Goal: Entertainment & Leisure: Consume media (video, audio)

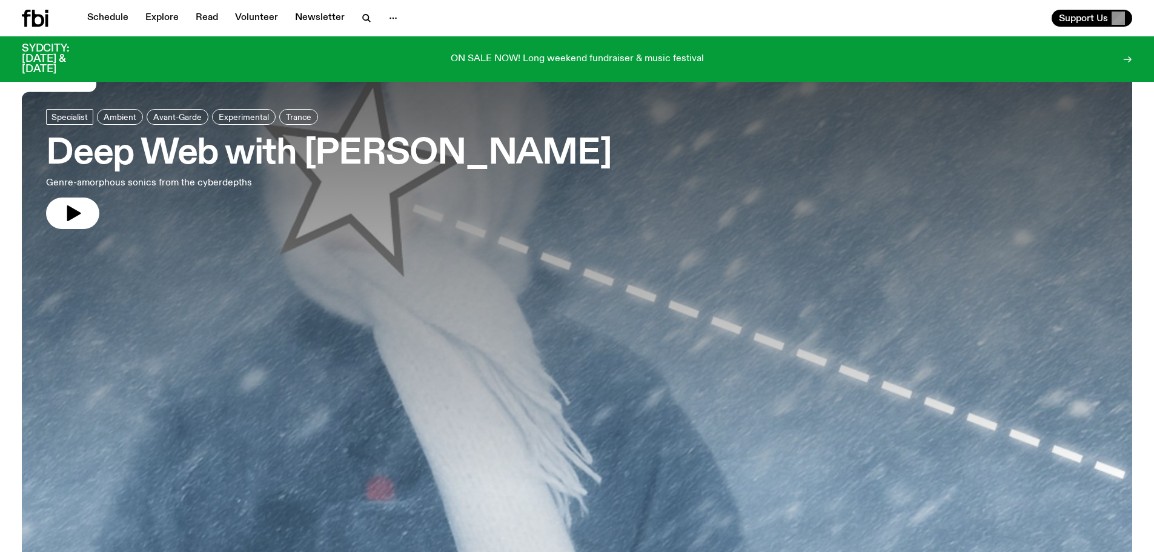
scroll to position [2997, 0]
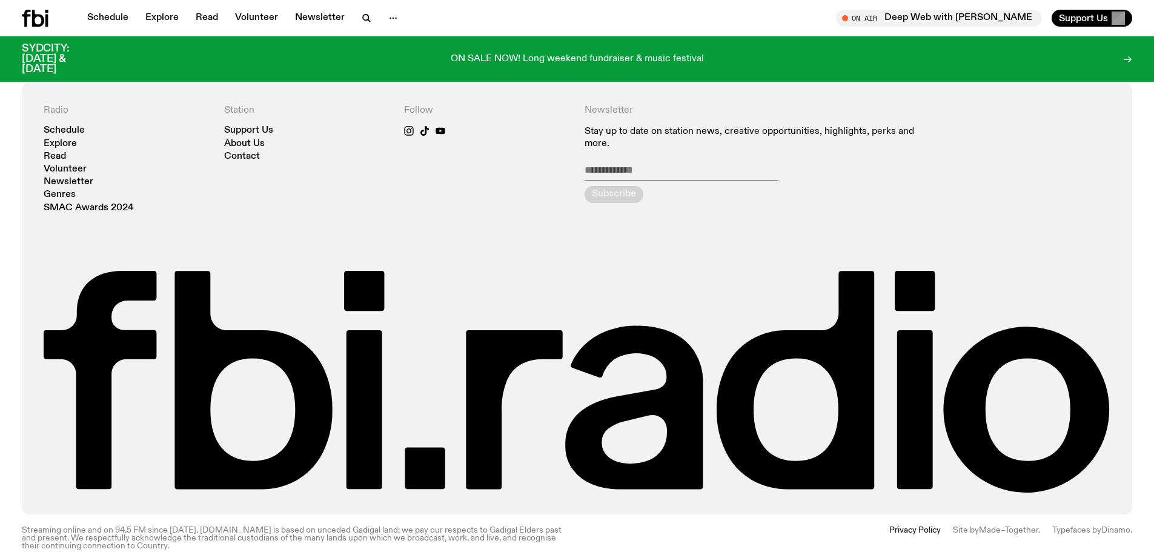
drag, startPoint x: 907, startPoint y: 40, endPoint x: 871, endPoint y: 562, distance: 522.9
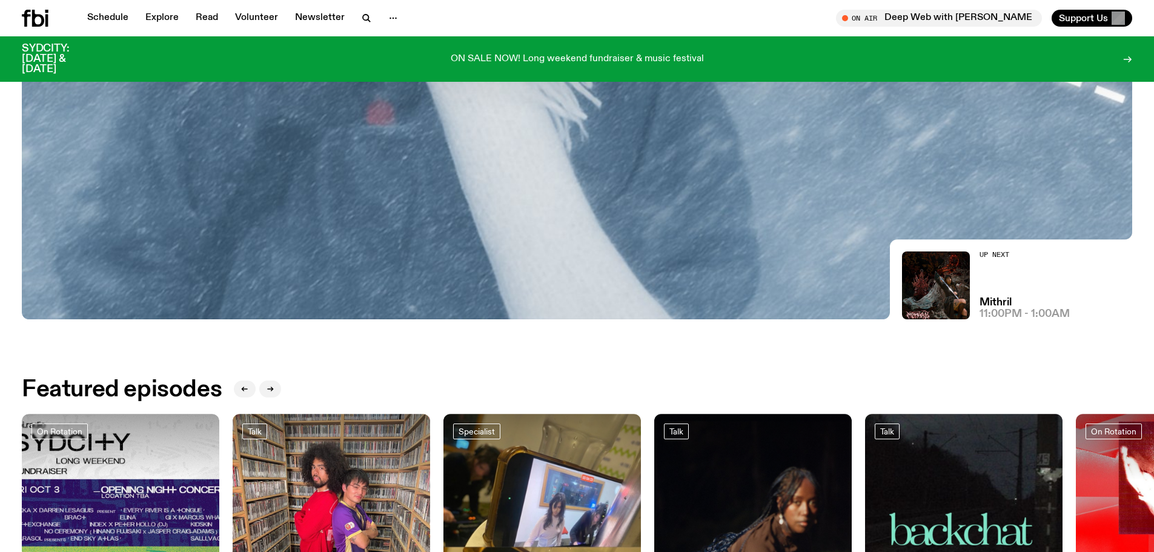
scroll to position [294, 0]
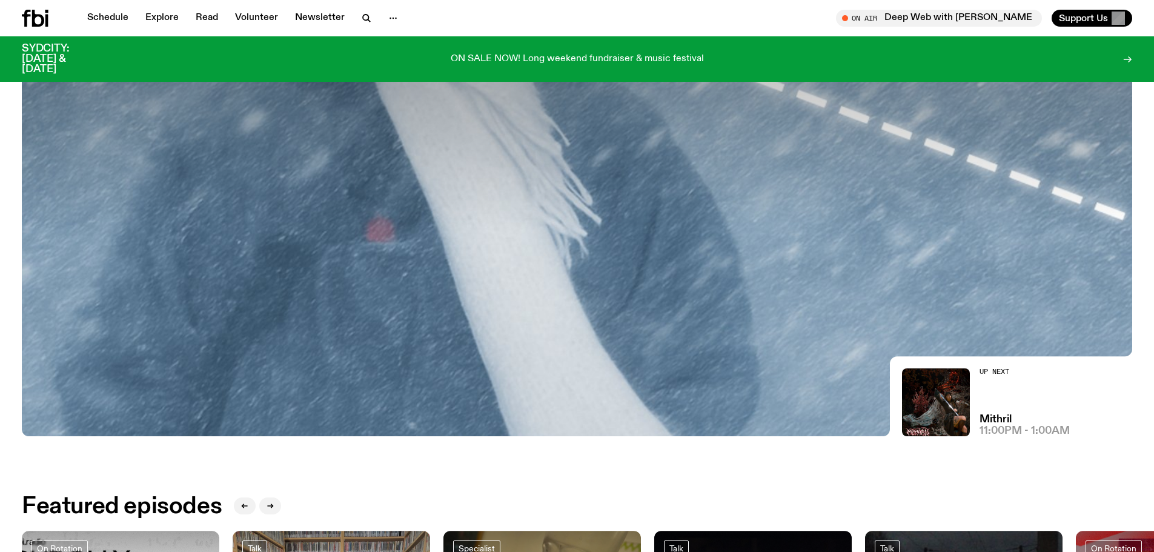
click at [1012, 425] on div "Mithril 11:00pm - 1:00am" at bounding box center [1025, 425] width 90 height 22
click at [1004, 419] on h3 "Mithril" at bounding box center [996, 419] width 32 height 10
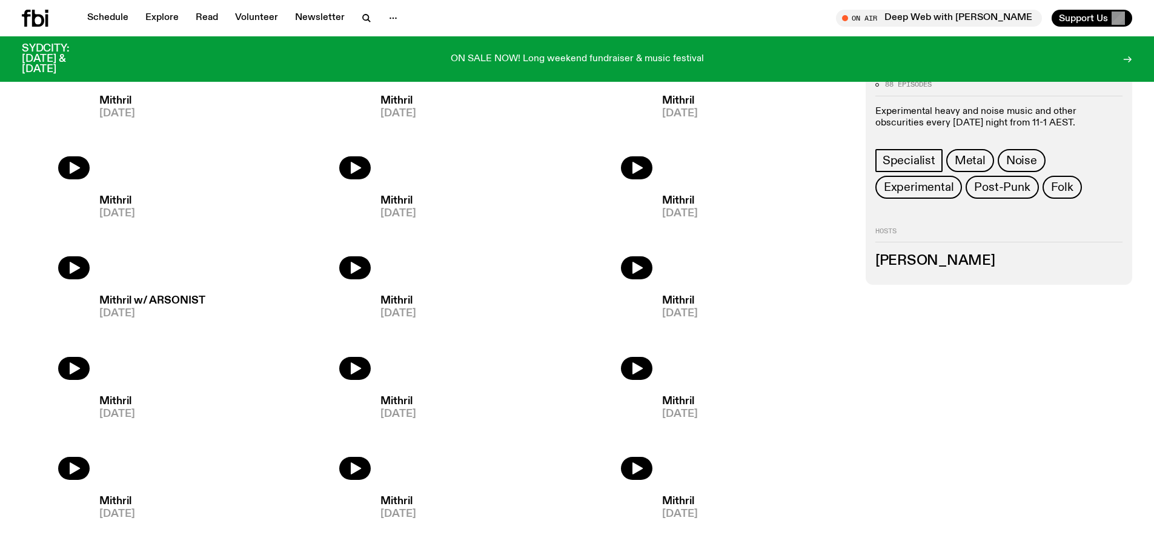
scroll to position [597, 0]
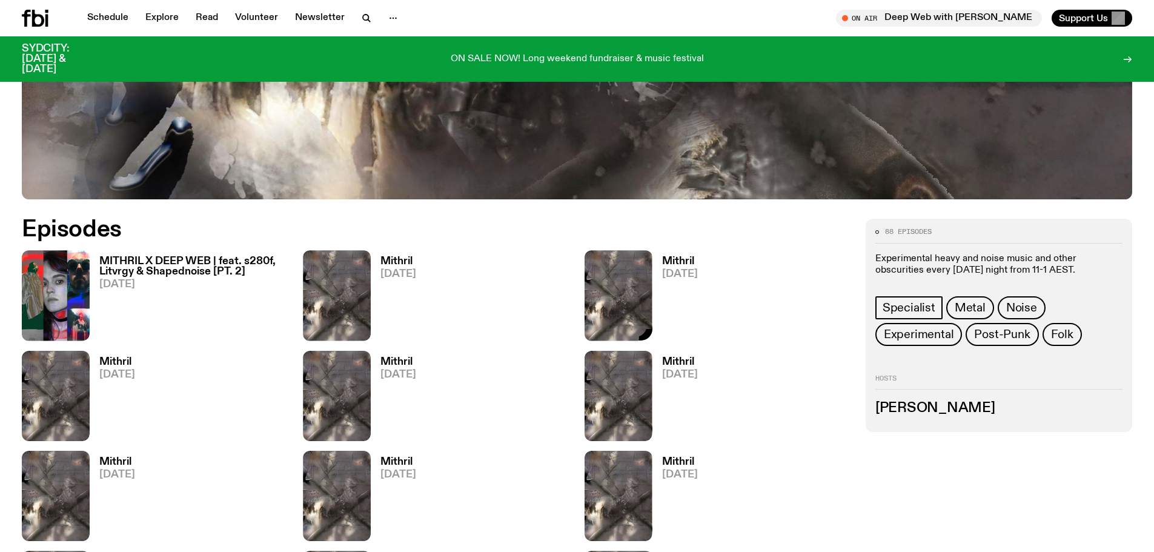
click at [628, 274] on img at bounding box center [619, 295] width 68 height 90
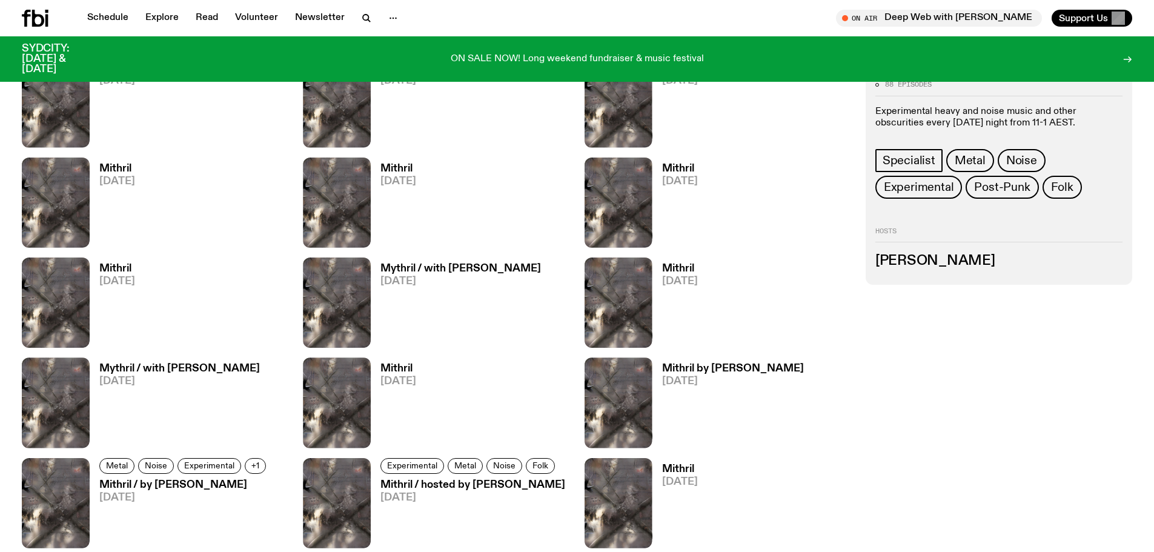
drag, startPoint x: 969, startPoint y: 434, endPoint x: 960, endPoint y: 394, distance: 41.7
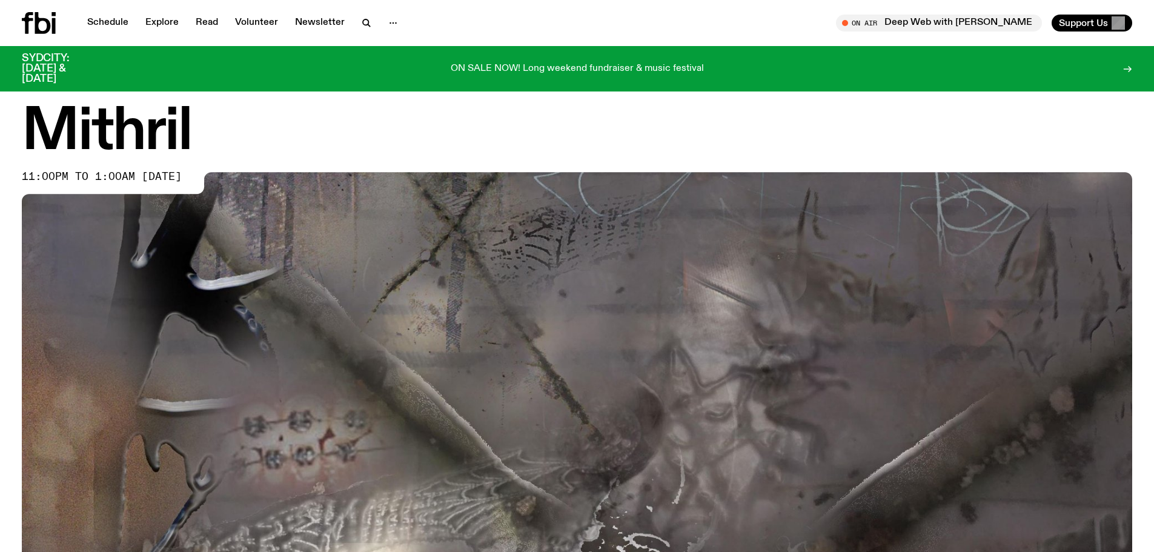
drag, startPoint x: 974, startPoint y: 425, endPoint x: 894, endPoint y: 84, distance: 350.2
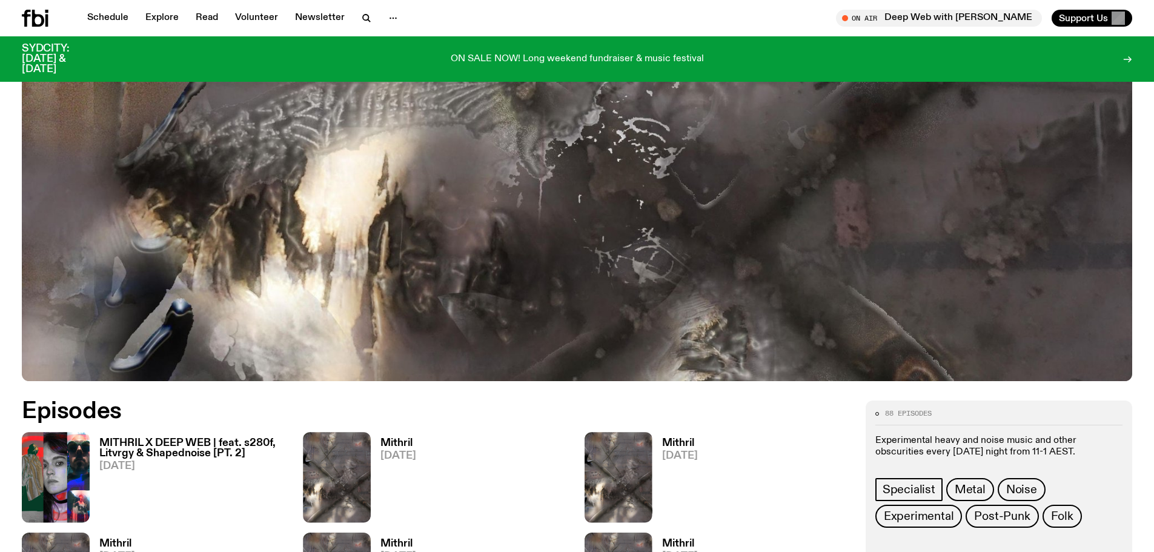
scroll to position [597, 0]
